Goal: Navigation & Orientation: Find specific page/section

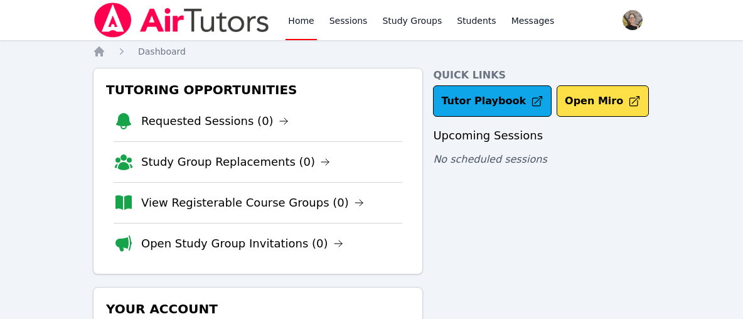
click at [522, 222] on div "Quick Links Tutor Playbook Open Miro Upcoming Sessions No scheduled sessions" at bounding box center [541, 280] width 217 height 425
